Goal: Find specific page/section: Find specific page/section

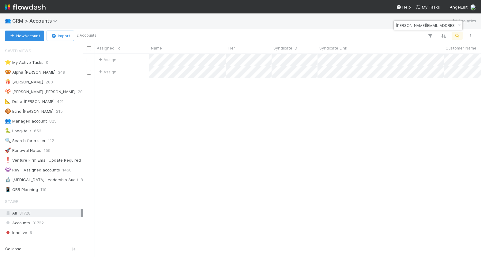
scroll to position [88, 0]
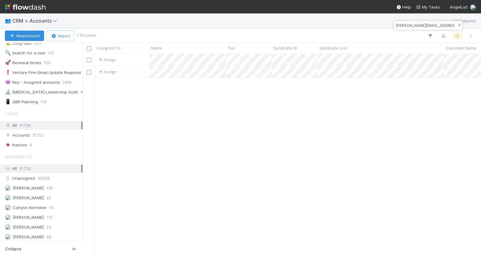
click at [460, 25] on icon "button" at bounding box center [459, 26] width 6 height 4
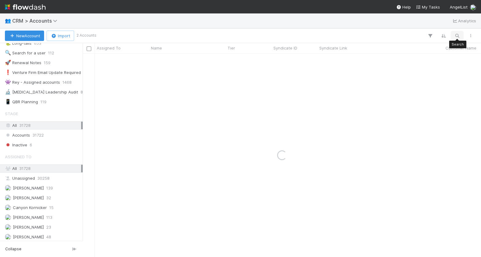
click at [459, 32] on button "button" at bounding box center [457, 36] width 11 height 8
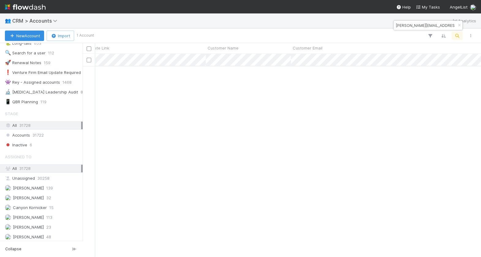
scroll to position [0, 0]
type input "andres@carya.com"
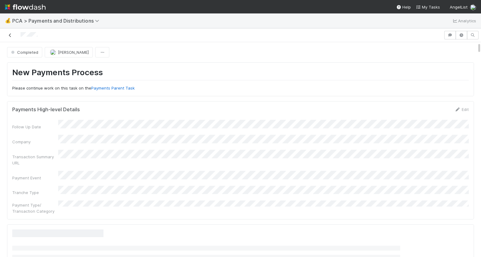
click at [9, 34] on icon at bounding box center [10, 35] width 6 height 4
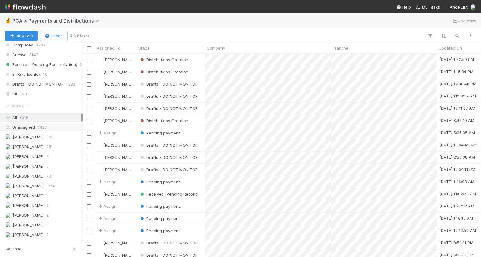
scroll to position [453, 0]
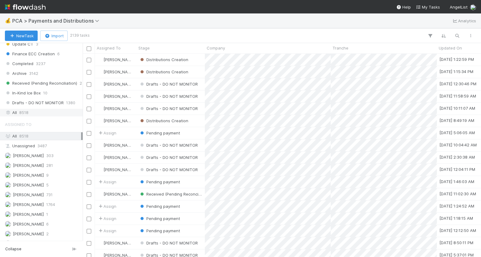
click at [31, 109] on div "All 8518" at bounding box center [43, 113] width 76 height 8
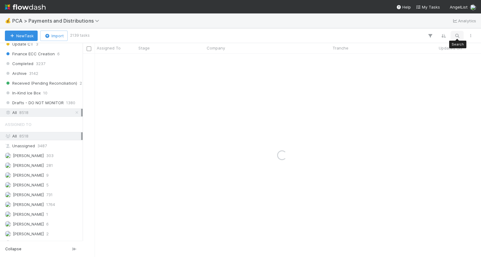
click at [457, 36] on icon "button" at bounding box center [457, 36] width 6 height 6
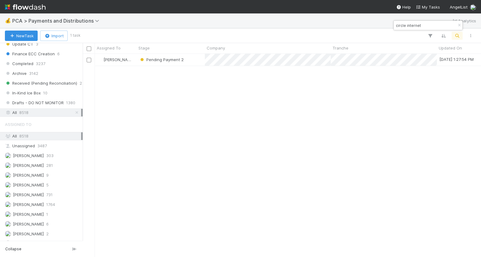
scroll to position [204, 398]
type input "circle internet"
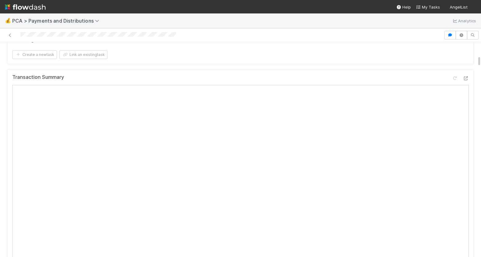
scroll to position [171, 0]
